Goal: Navigation & Orientation: Find specific page/section

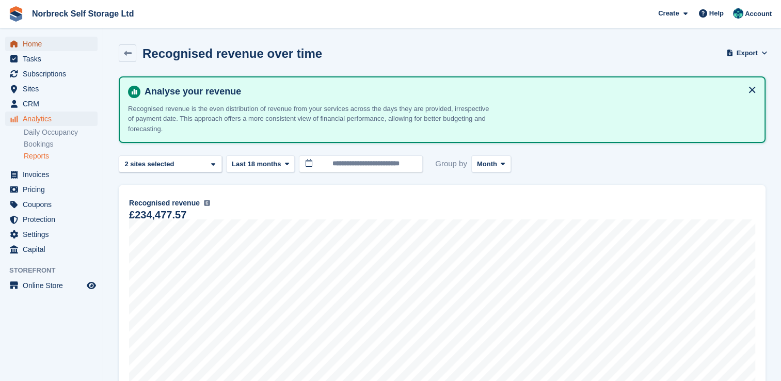
click at [26, 47] on span "Home" at bounding box center [54, 44] width 62 height 14
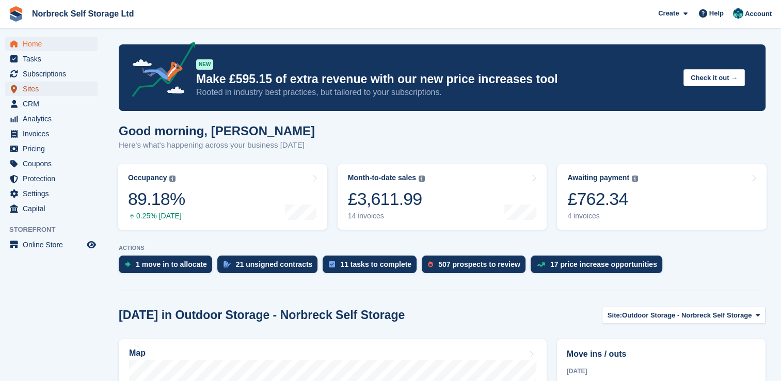
click at [26, 89] on span "Sites" at bounding box center [54, 89] width 62 height 14
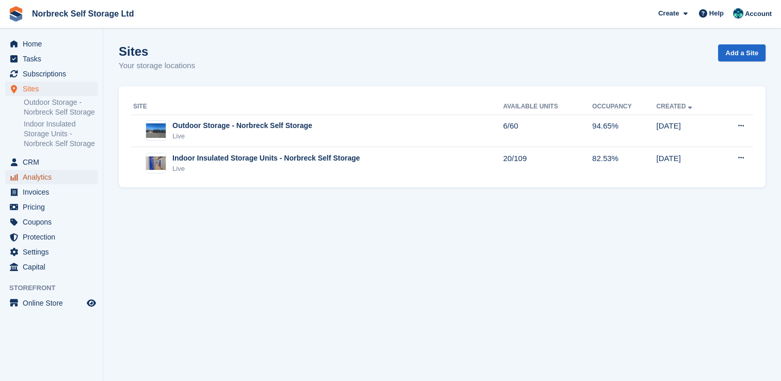
click at [33, 183] on span "Analytics" at bounding box center [54, 177] width 62 height 14
